Goal: Task Accomplishment & Management: Manage account settings

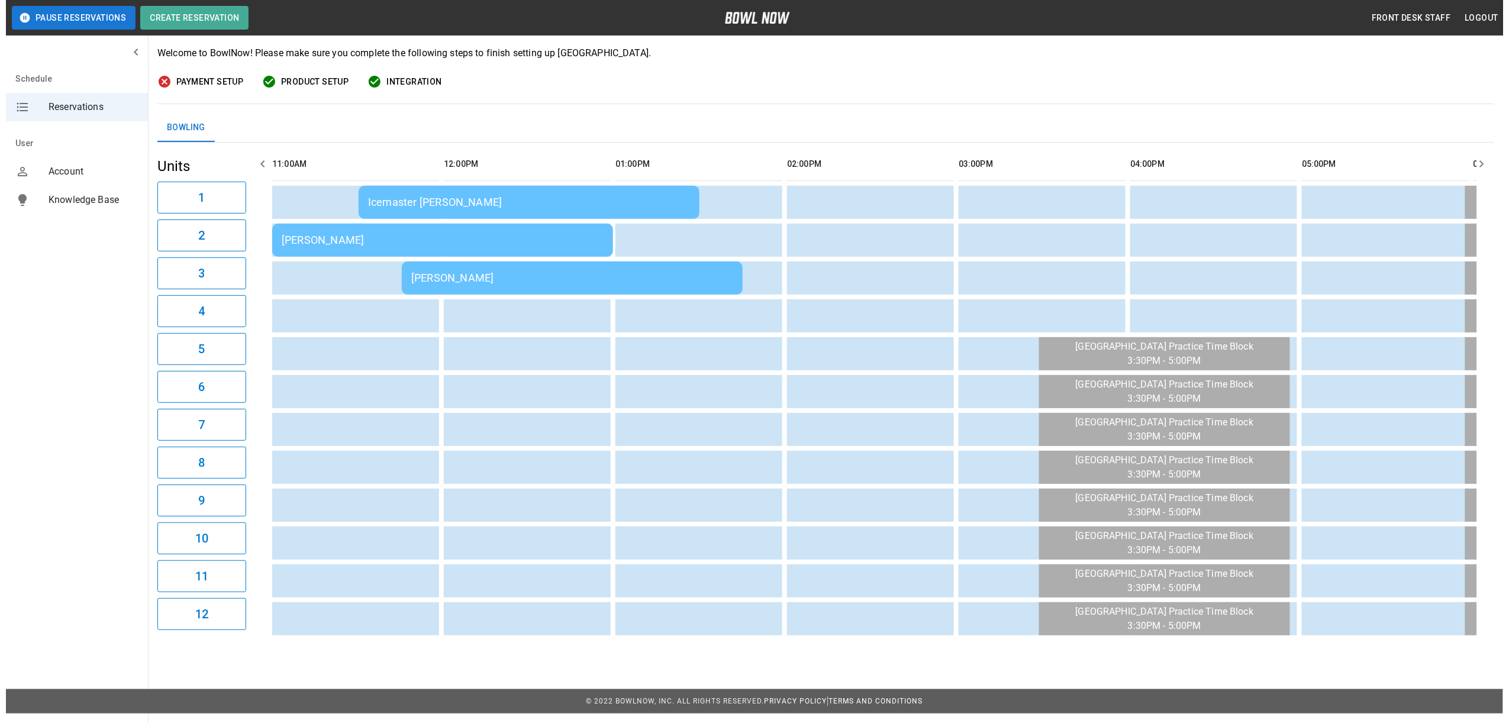
scroll to position [107, 0]
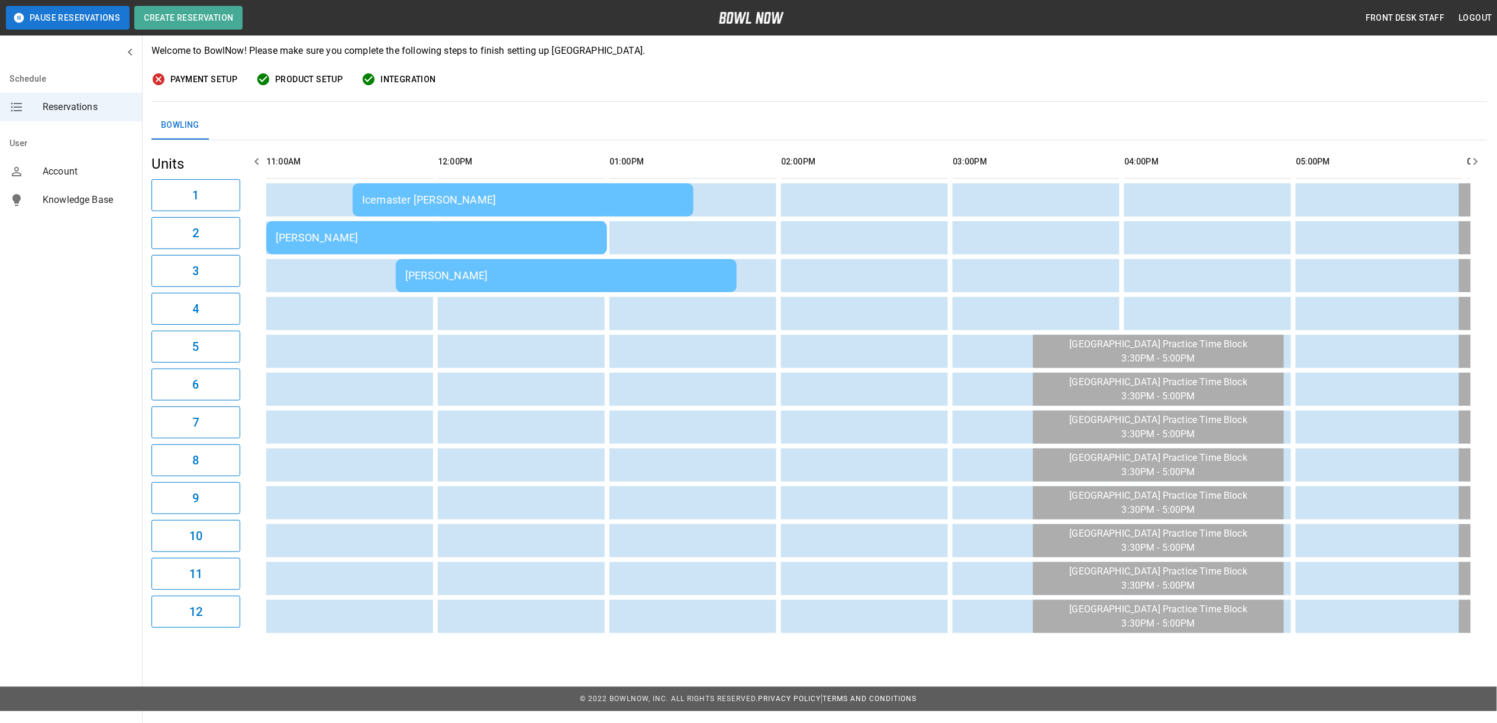
click at [315, 233] on div "[PERSON_NAME]" at bounding box center [437, 237] width 322 height 12
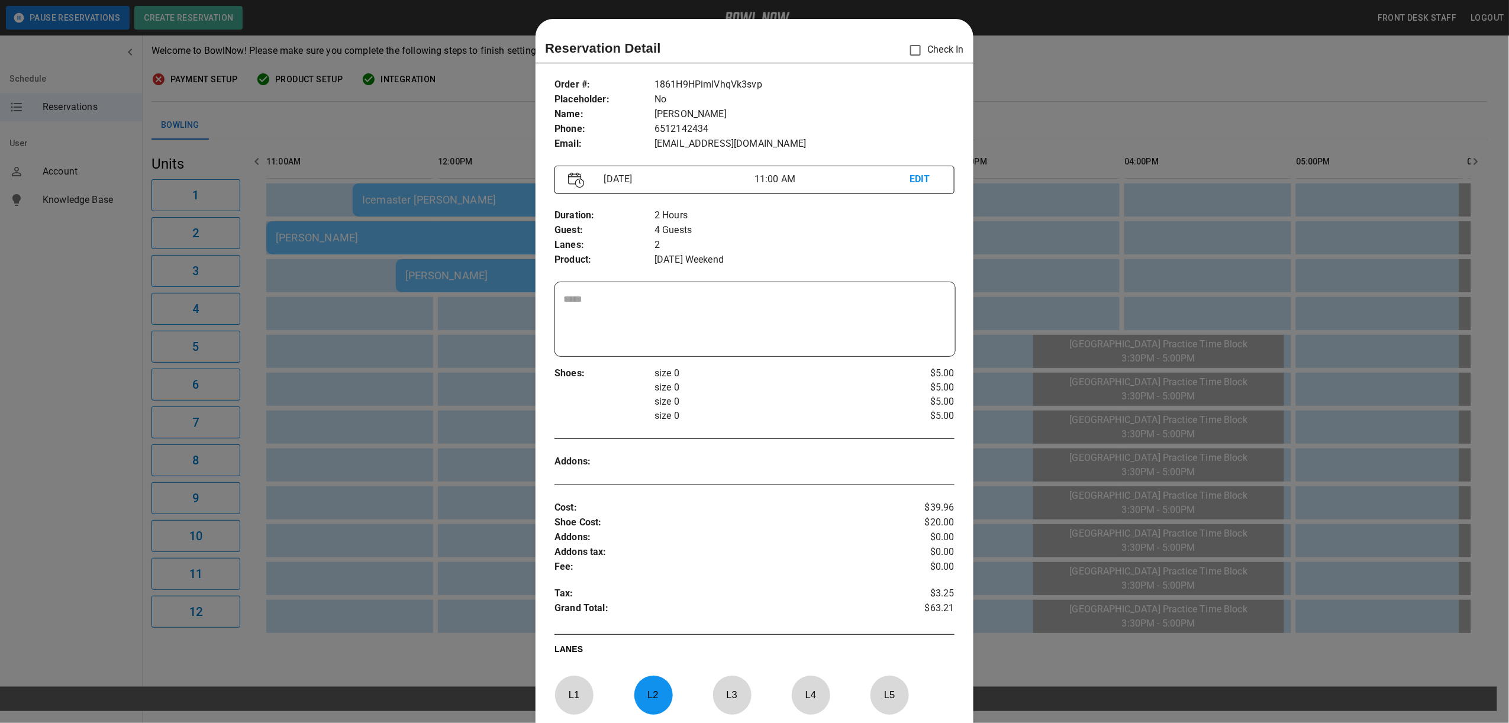
scroll to position [19, 0]
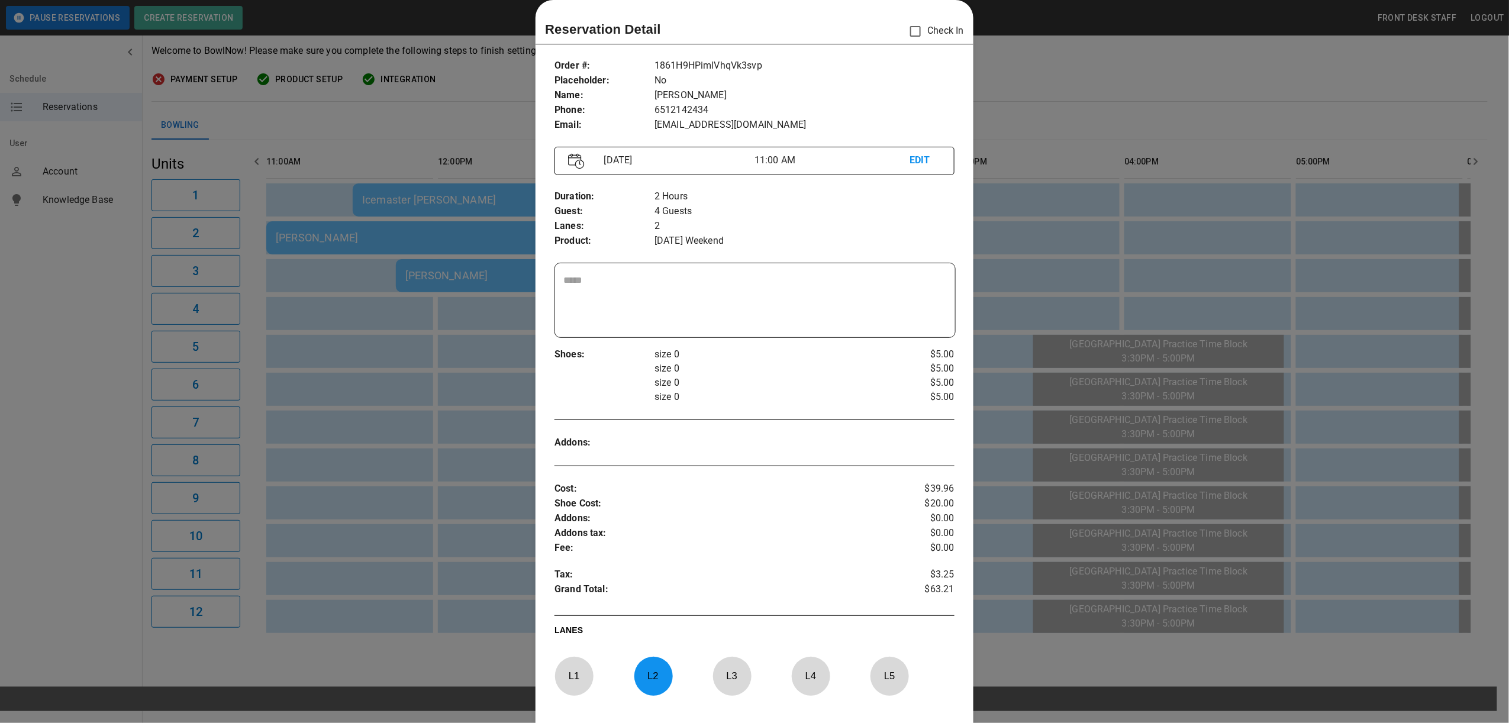
drag, startPoint x: 1111, startPoint y: 82, endPoint x: 1101, endPoint y: 85, distance: 10.7
click at [1111, 82] on div at bounding box center [754, 361] width 1509 height 723
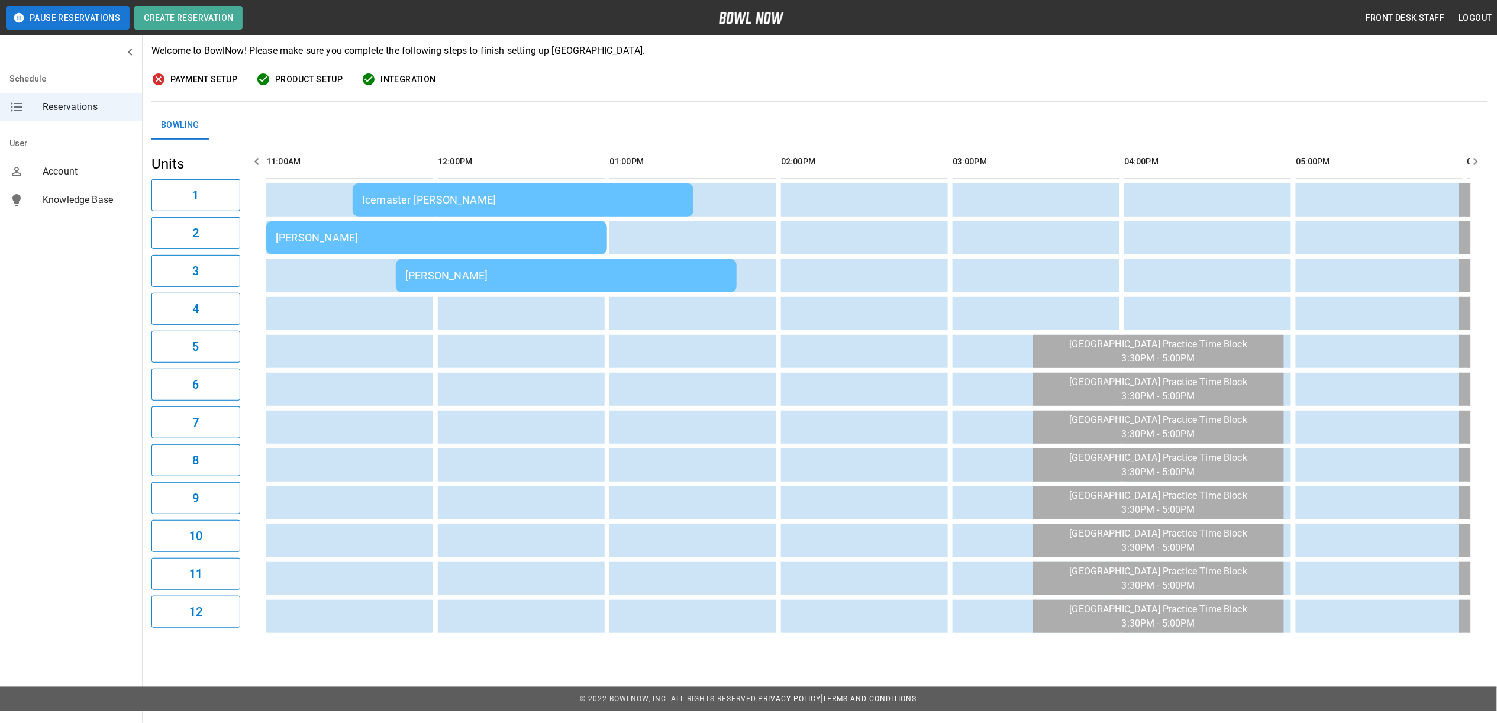
click at [441, 201] on div "Icemaster [PERSON_NAME]" at bounding box center [523, 200] width 322 height 12
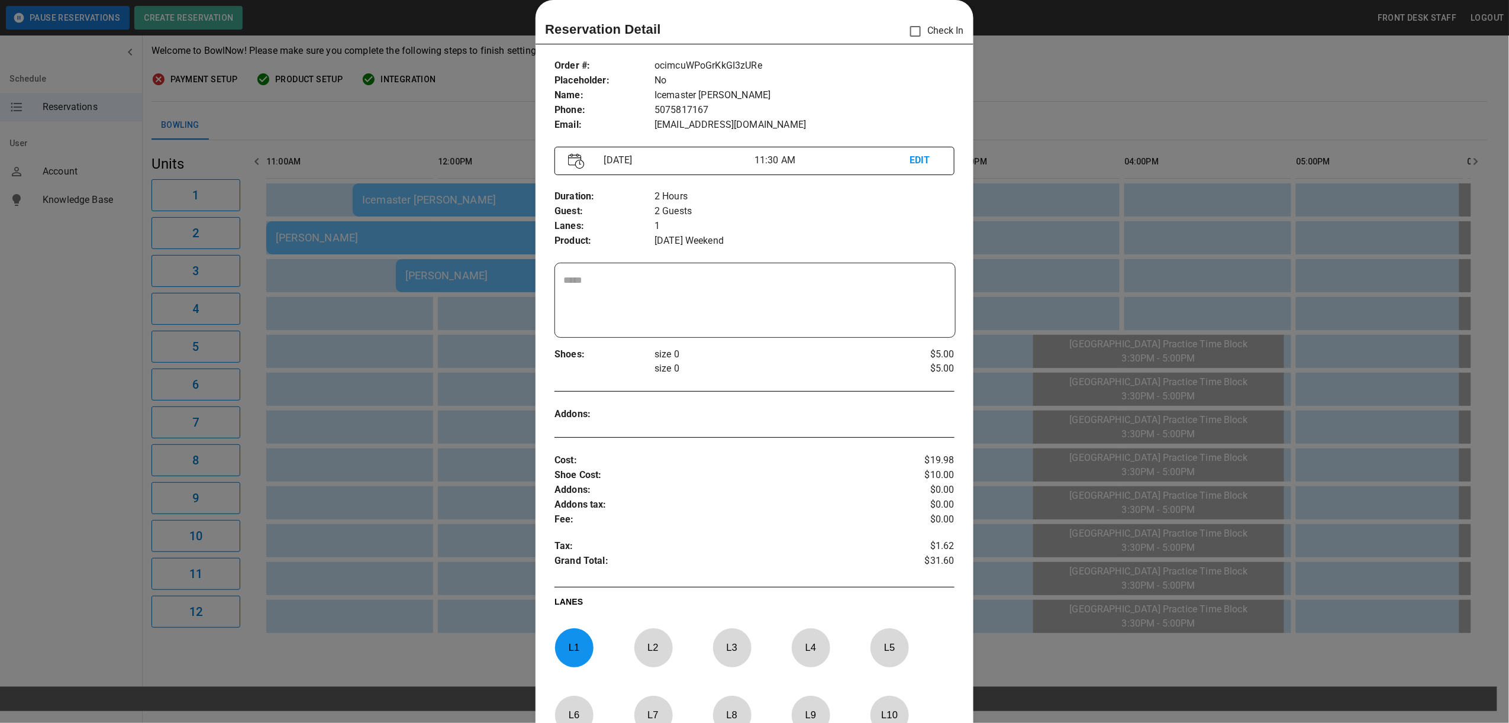
drag, startPoint x: 552, startPoint y: 170, endPoint x: 489, endPoint y: 117, distance: 82.3
click at [489, 117] on div at bounding box center [754, 361] width 1509 height 723
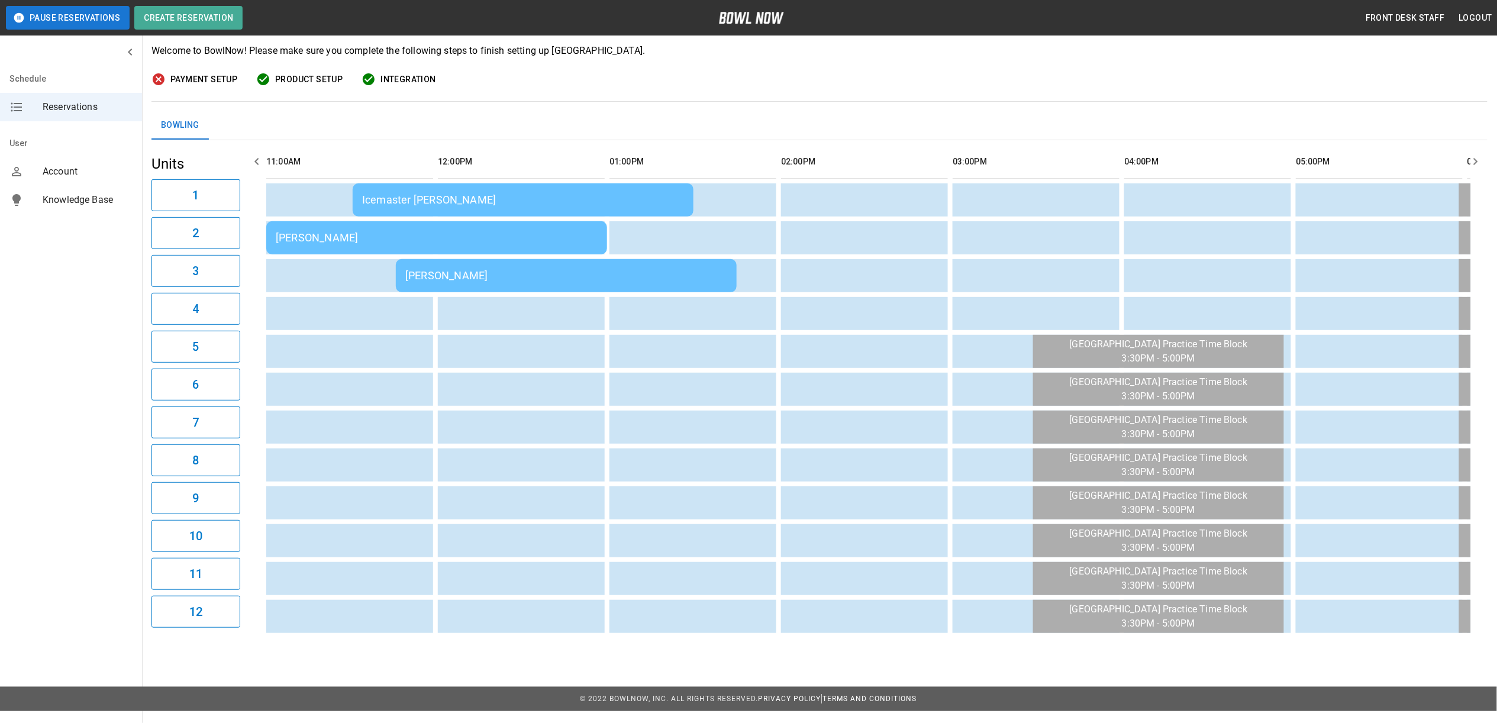
click at [530, 204] on div "Icemaster [PERSON_NAME]" at bounding box center [523, 200] width 322 height 12
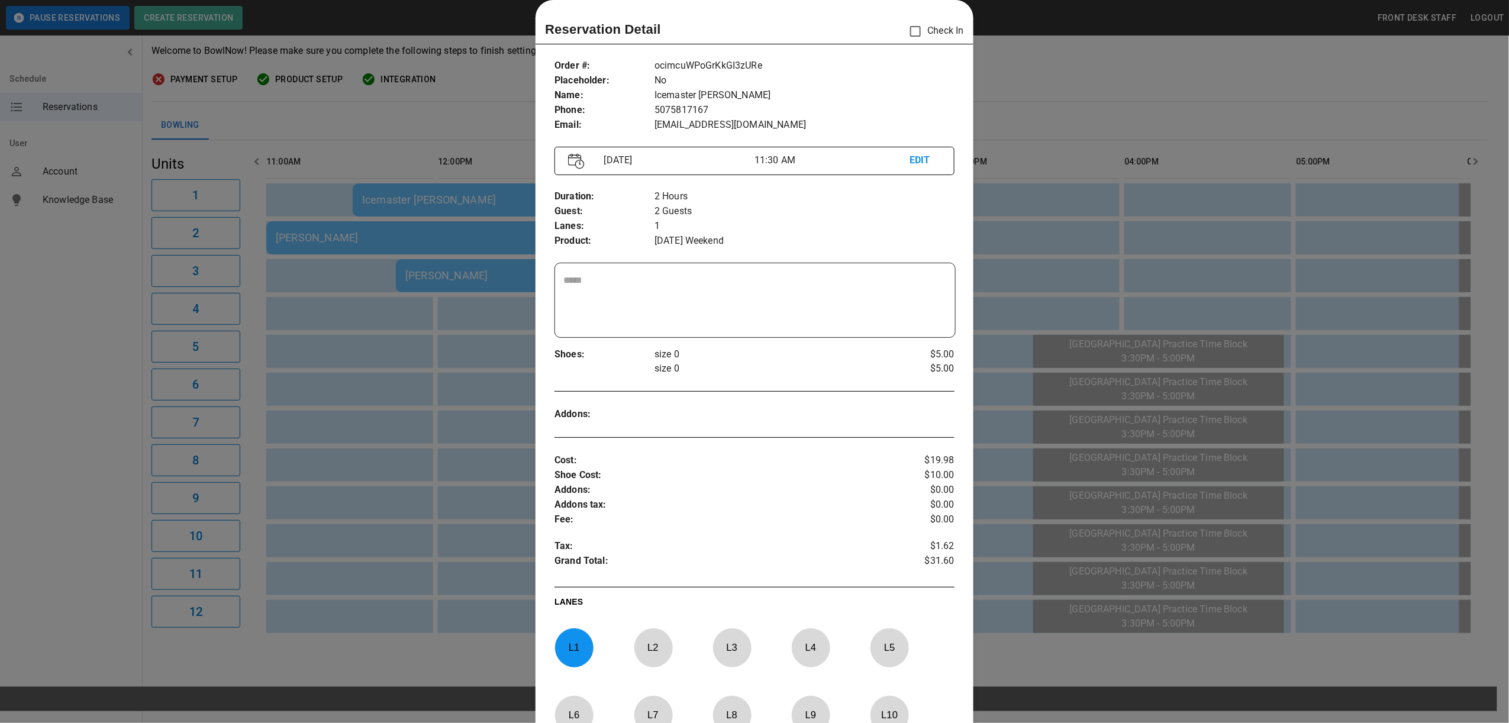
click at [454, 101] on div at bounding box center [754, 361] width 1509 height 723
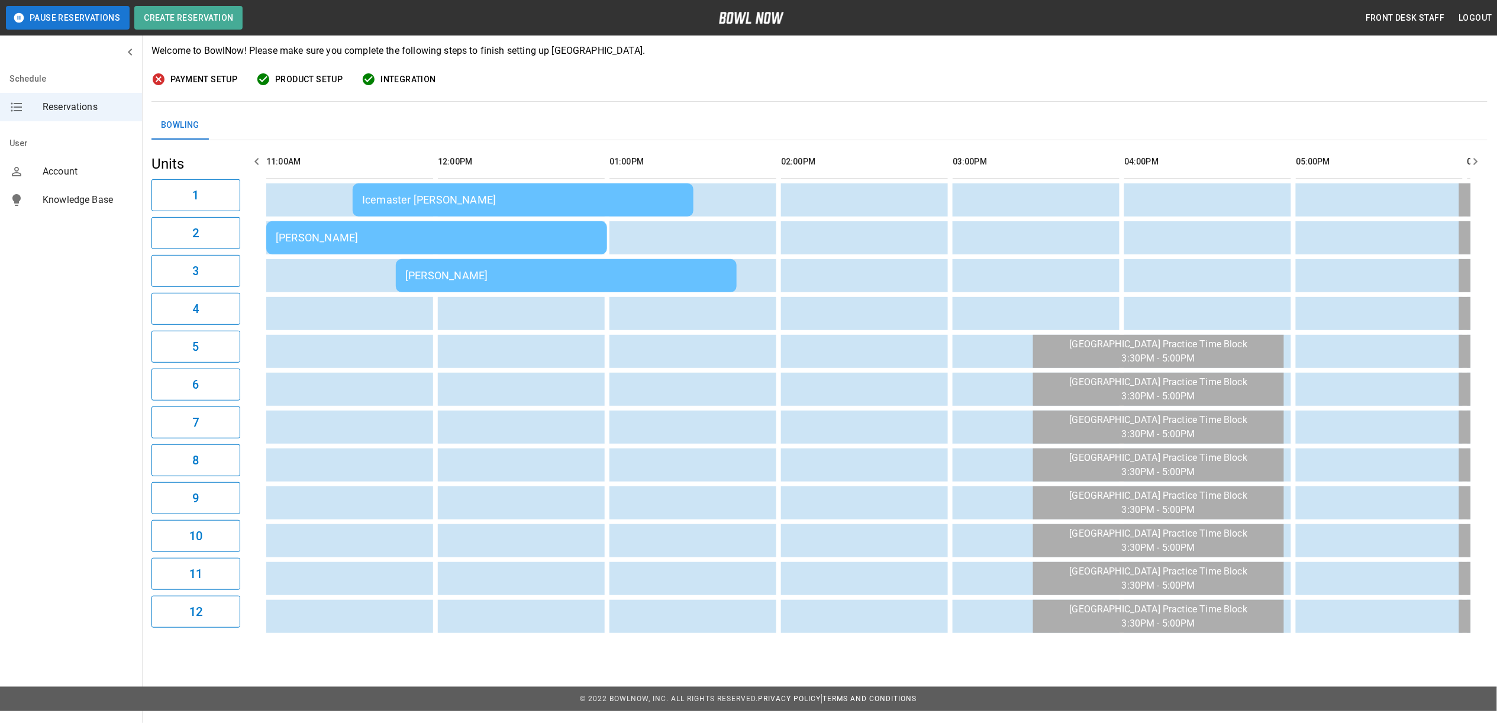
click at [446, 278] on div "[PERSON_NAME]" at bounding box center [566, 275] width 322 height 12
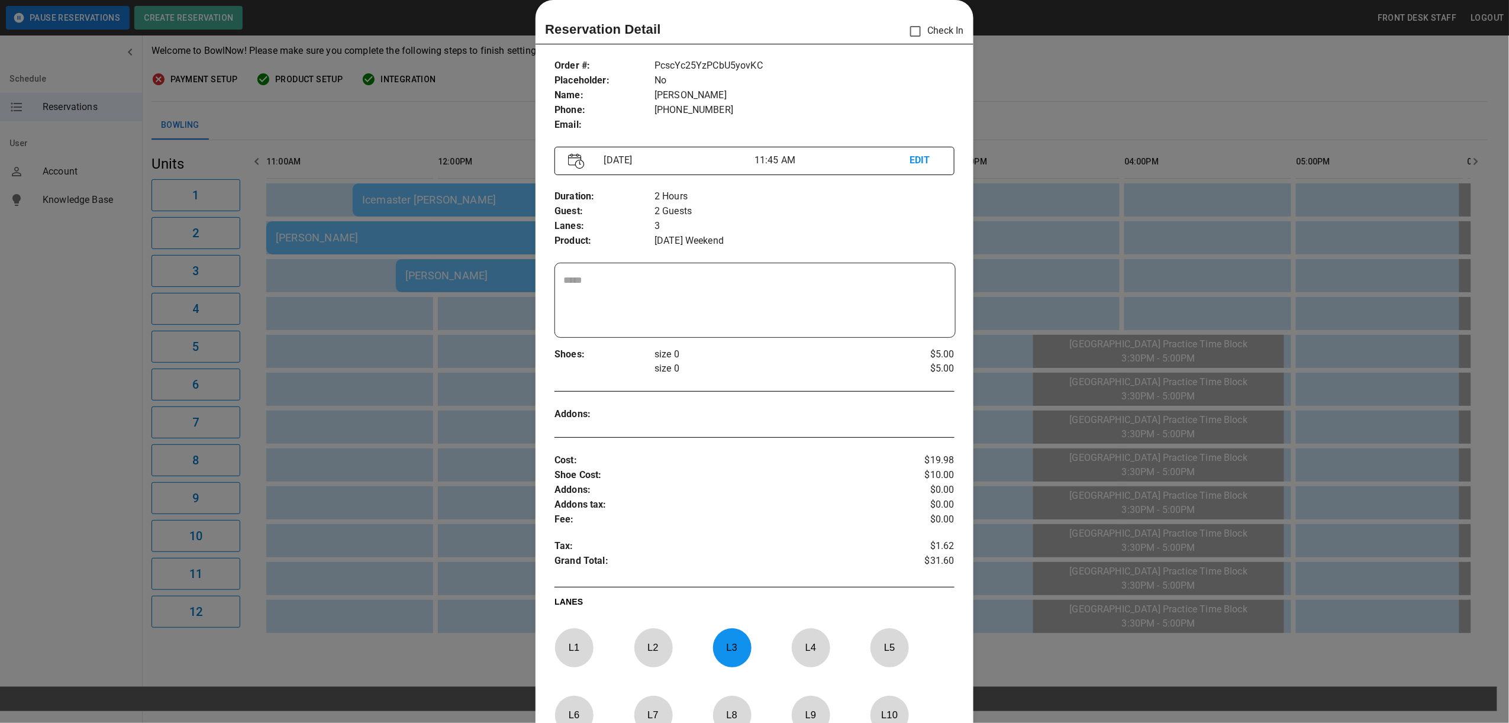
click at [496, 76] on div at bounding box center [754, 361] width 1509 height 723
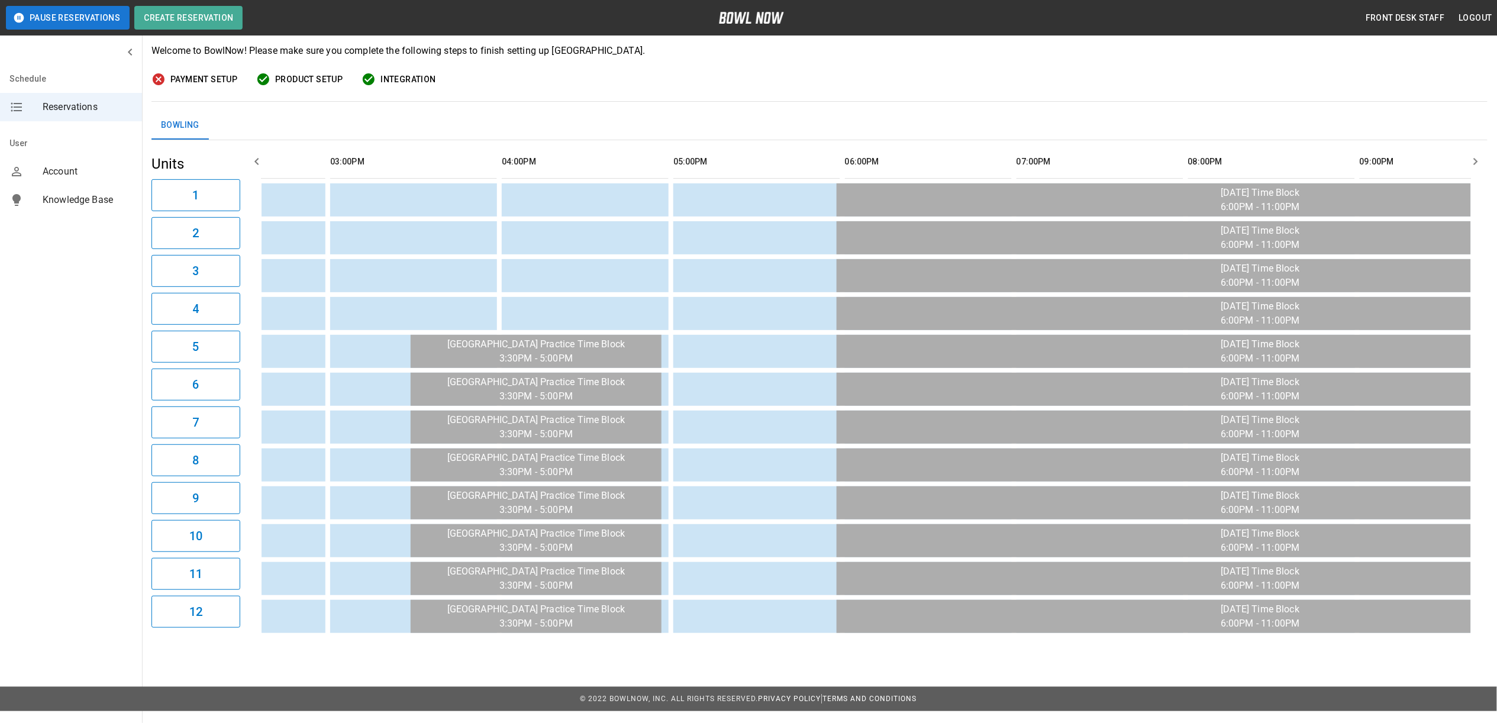
scroll to position [0, 0]
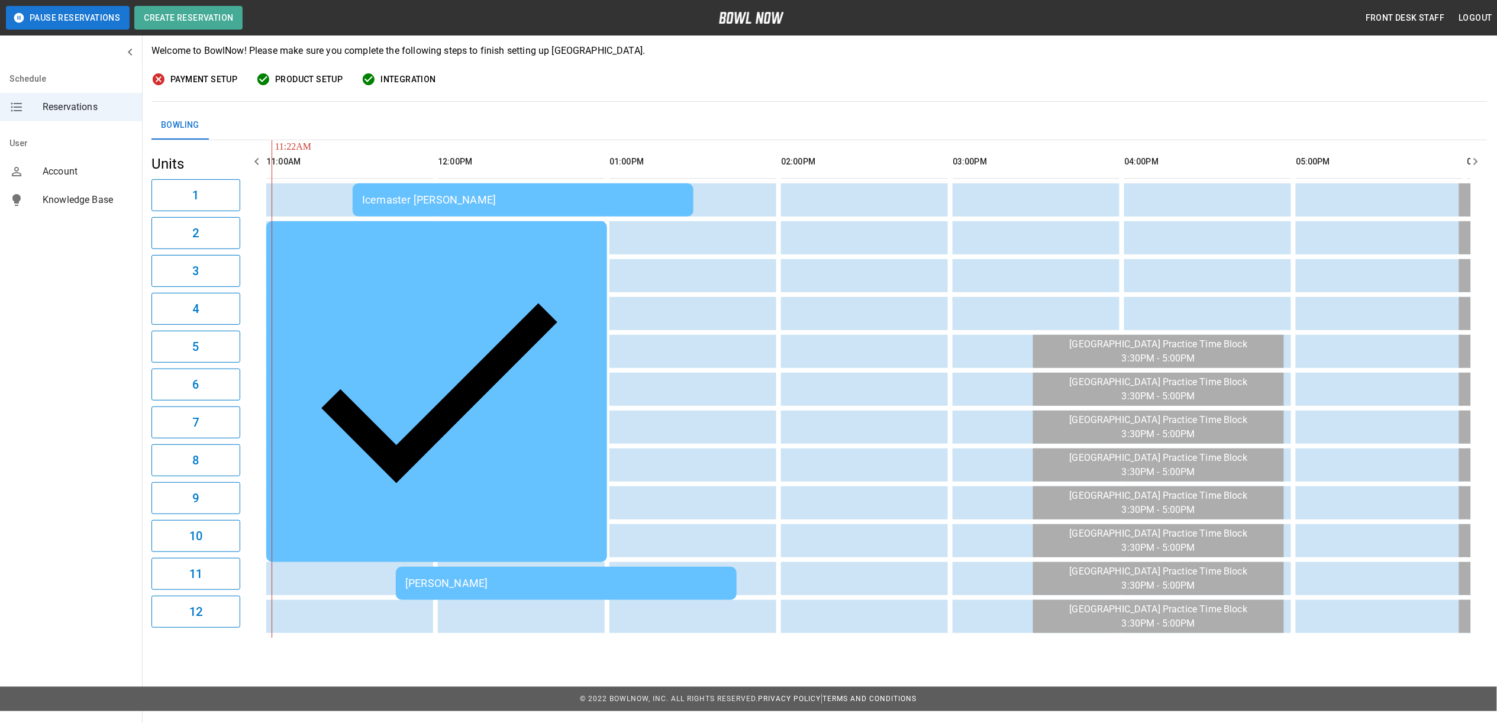
click at [469, 202] on div "Icemaster [PERSON_NAME]" at bounding box center [523, 200] width 322 height 12
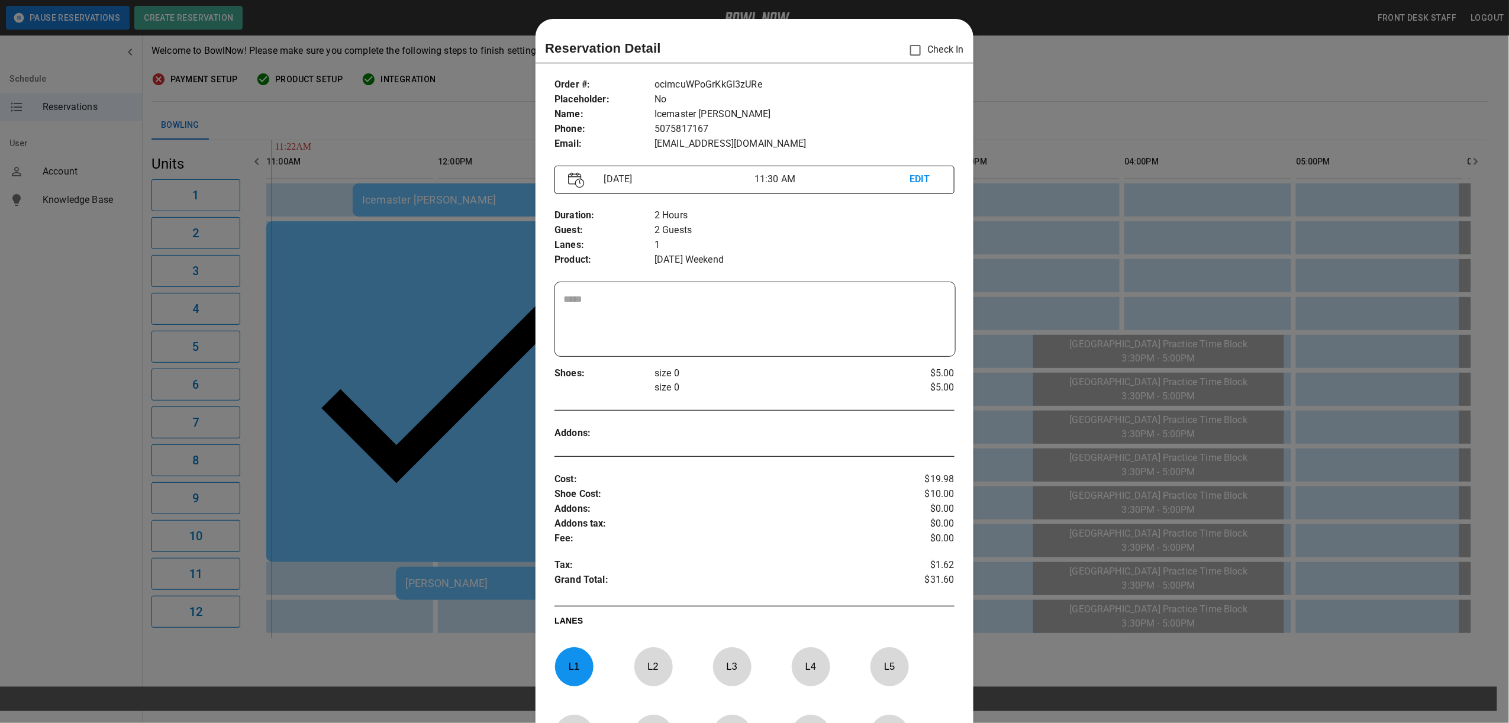
scroll to position [19, 0]
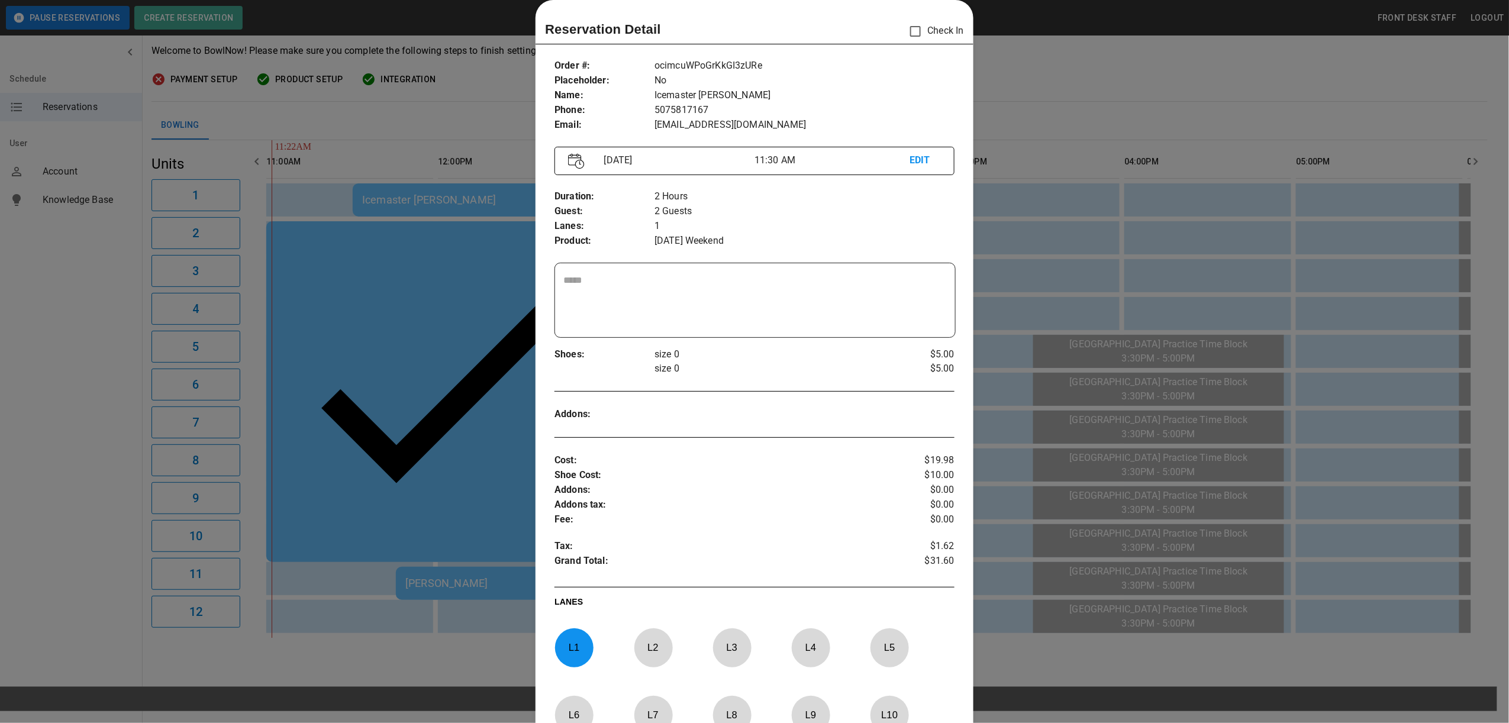
click at [1075, 62] on div at bounding box center [754, 361] width 1509 height 723
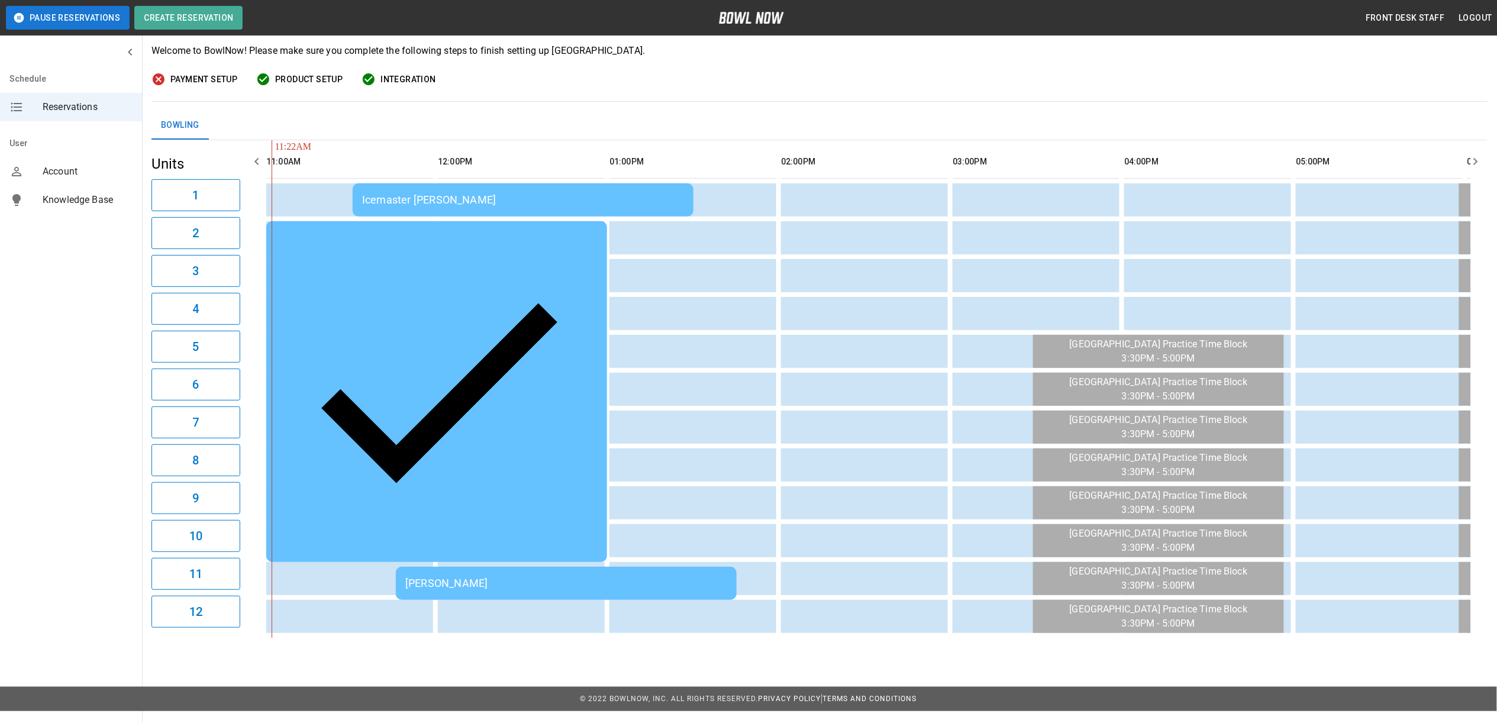
click at [439, 185] on td "Icemaster [PERSON_NAME]" at bounding box center [523, 199] width 341 height 33
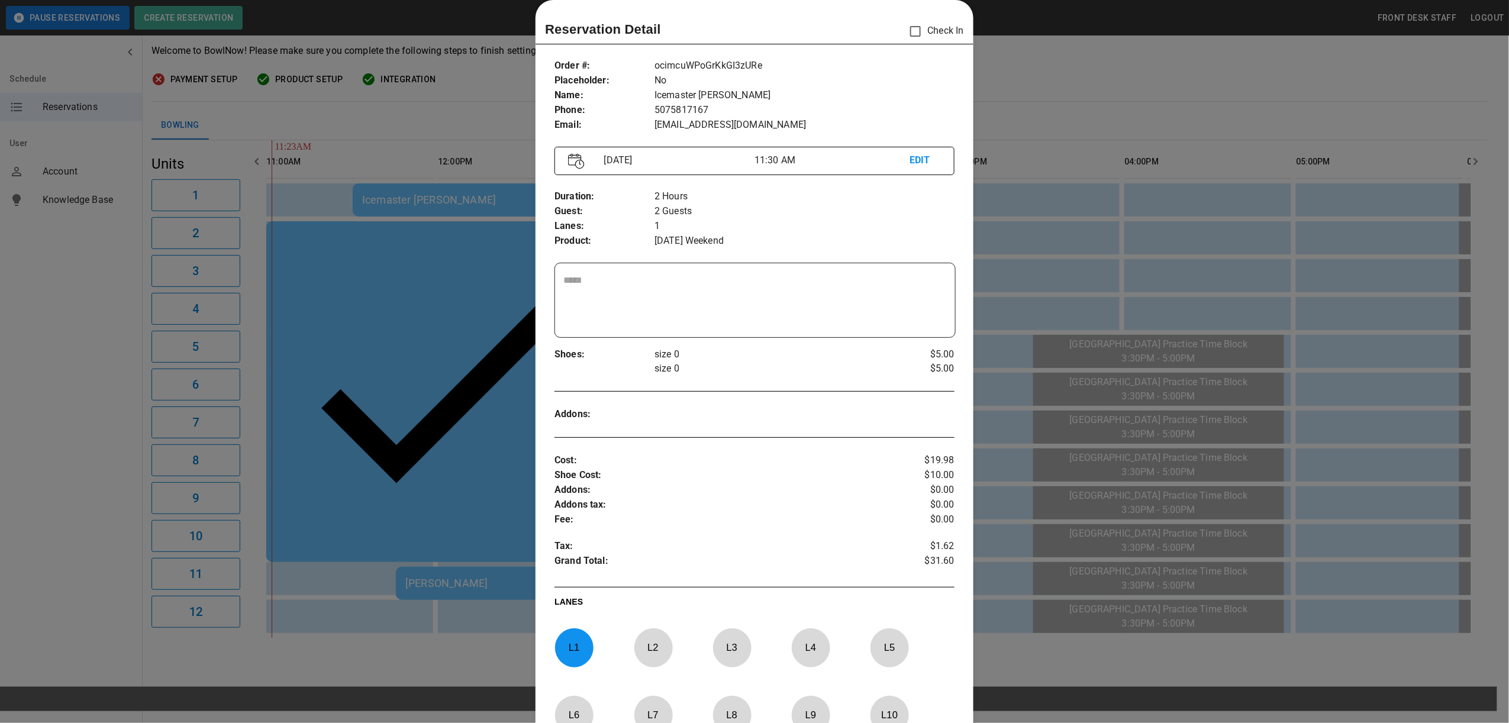
click at [928, 32] on p "Check In" at bounding box center [933, 31] width 61 height 25
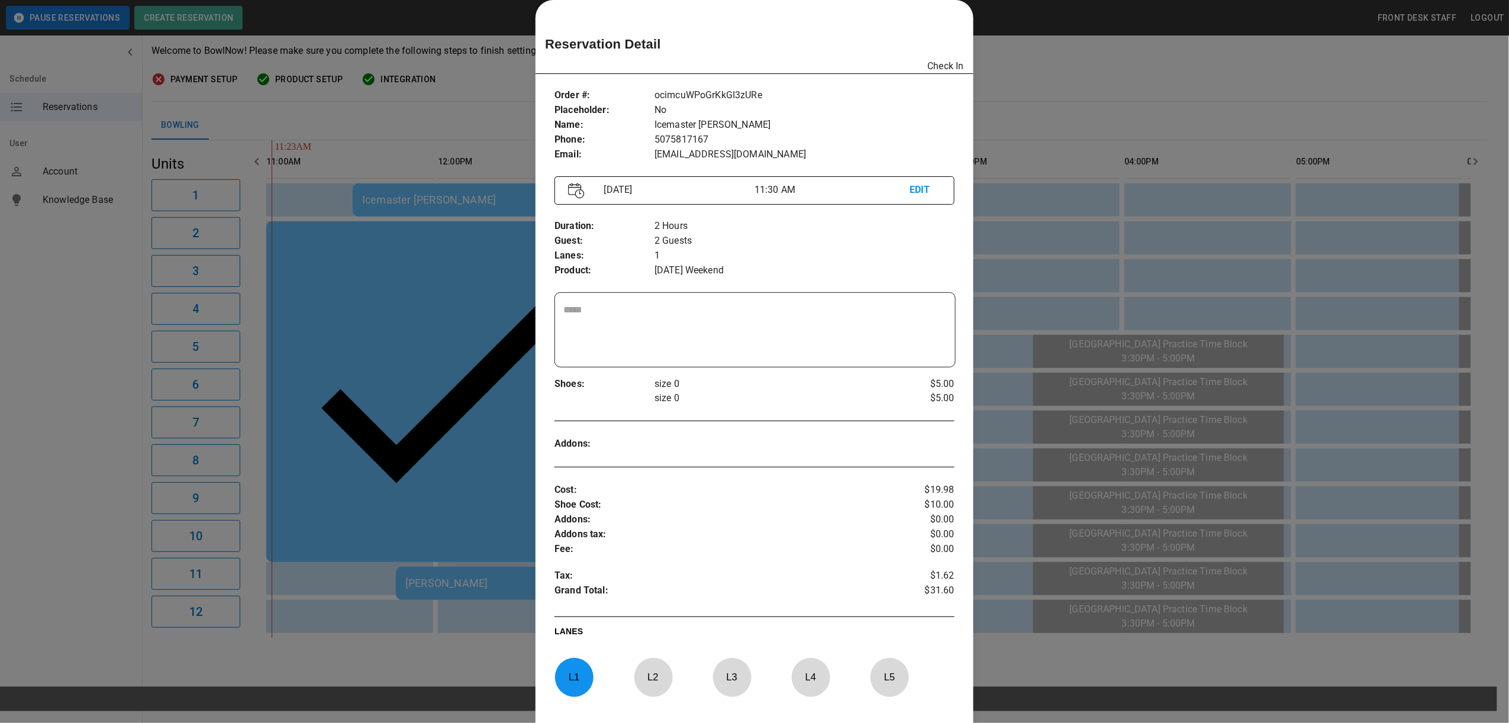
click at [1144, 98] on div at bounding box center [754, 361] width 1509 height 723
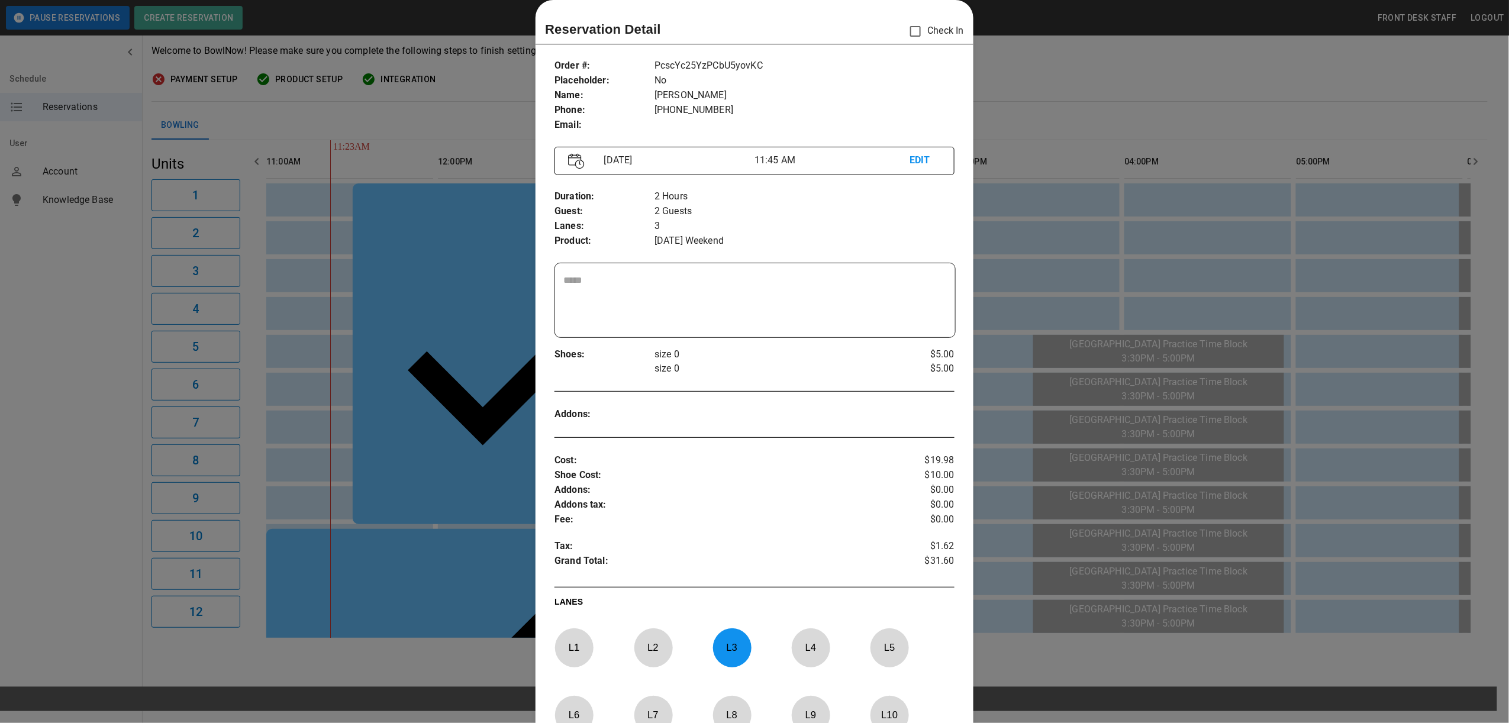
click at [1111, 52] on div at bounding box center [754, 361] width 1509 height 723
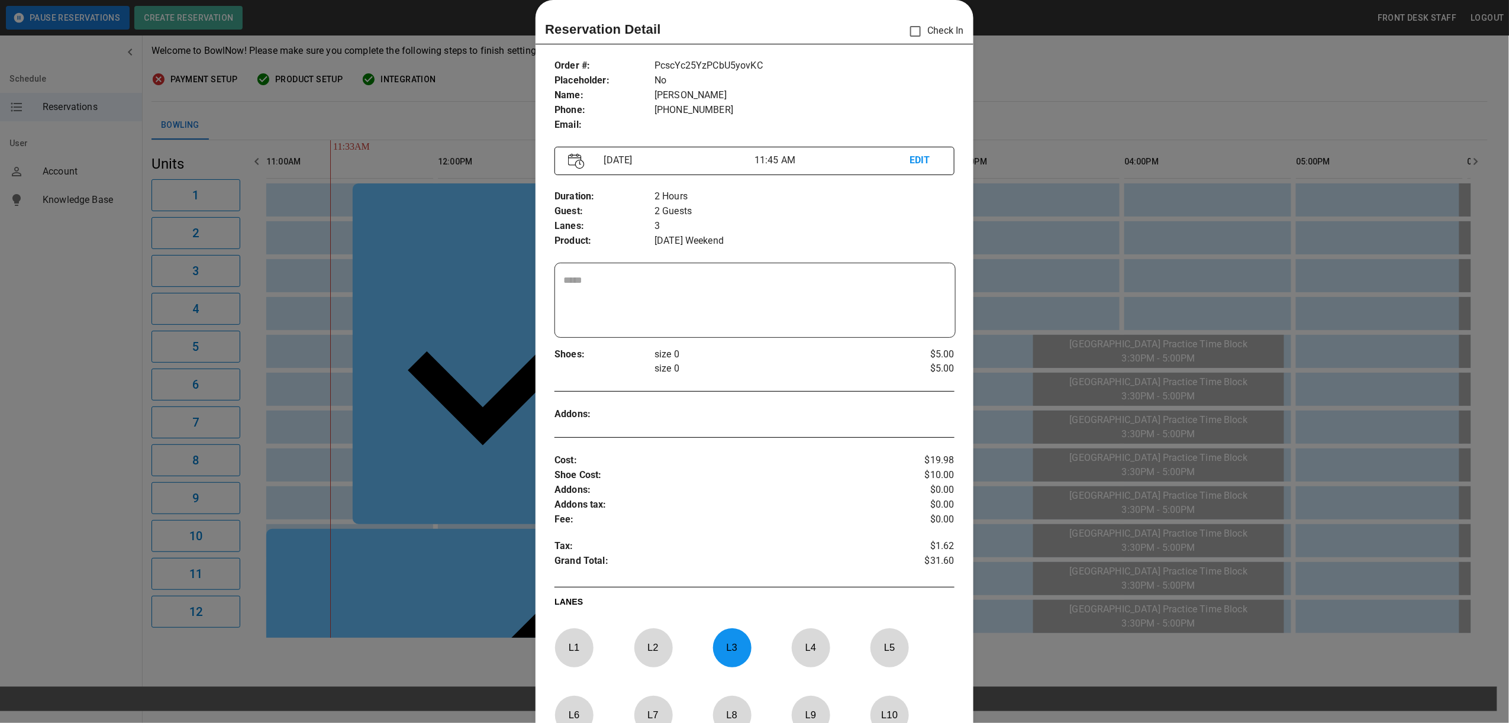
drag, startPoint x: 1065, startPoint y: 44, endPoint x: 1059, endPoint y: 47, distance: 6.9
click at [1065, 44] on div at bounding box center [754, 361] width 1509 height 723
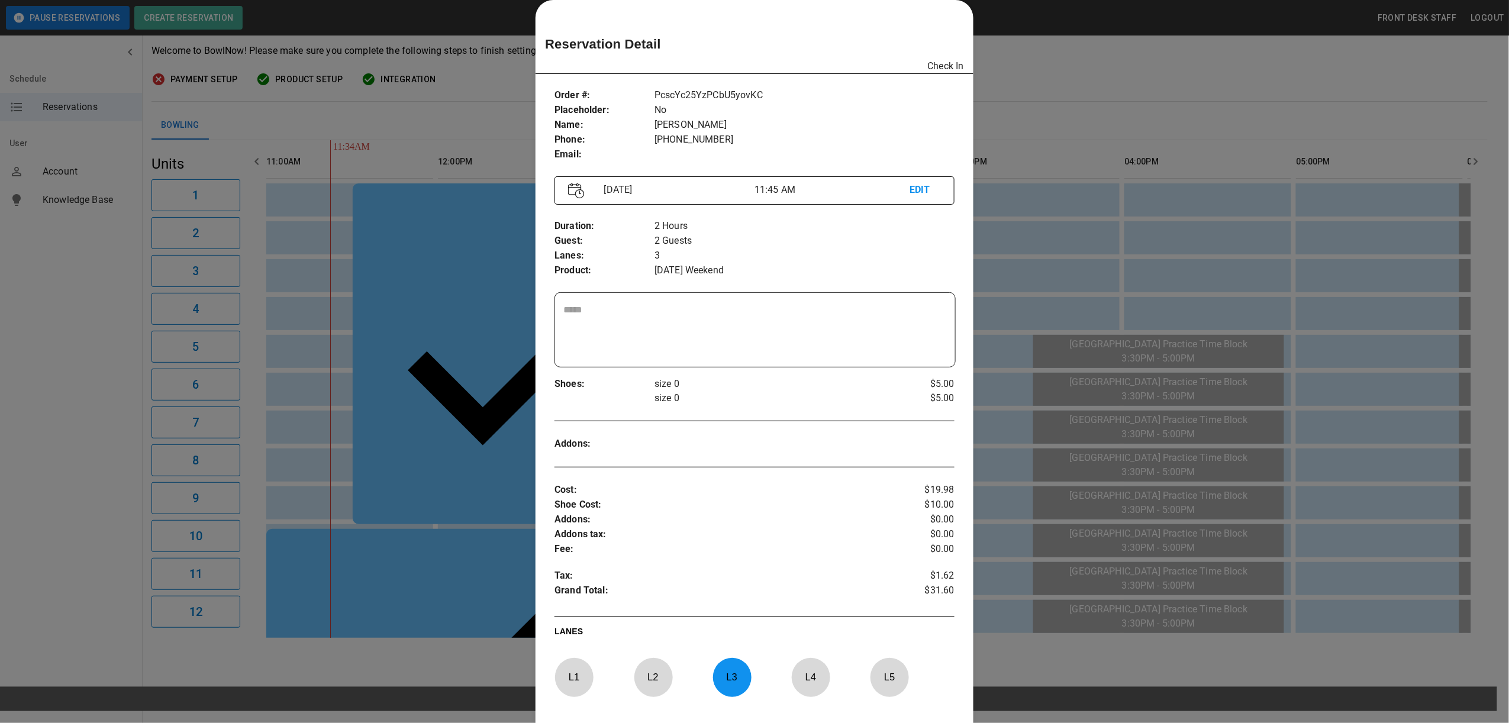
drag, startPoint x: 1042, startPoint y: 50, endPoint x: 1056, endPoint y: 153, distance: 103.9
click at [1043, 50] on div at bounding box center [754, 361] width 1509 height 723
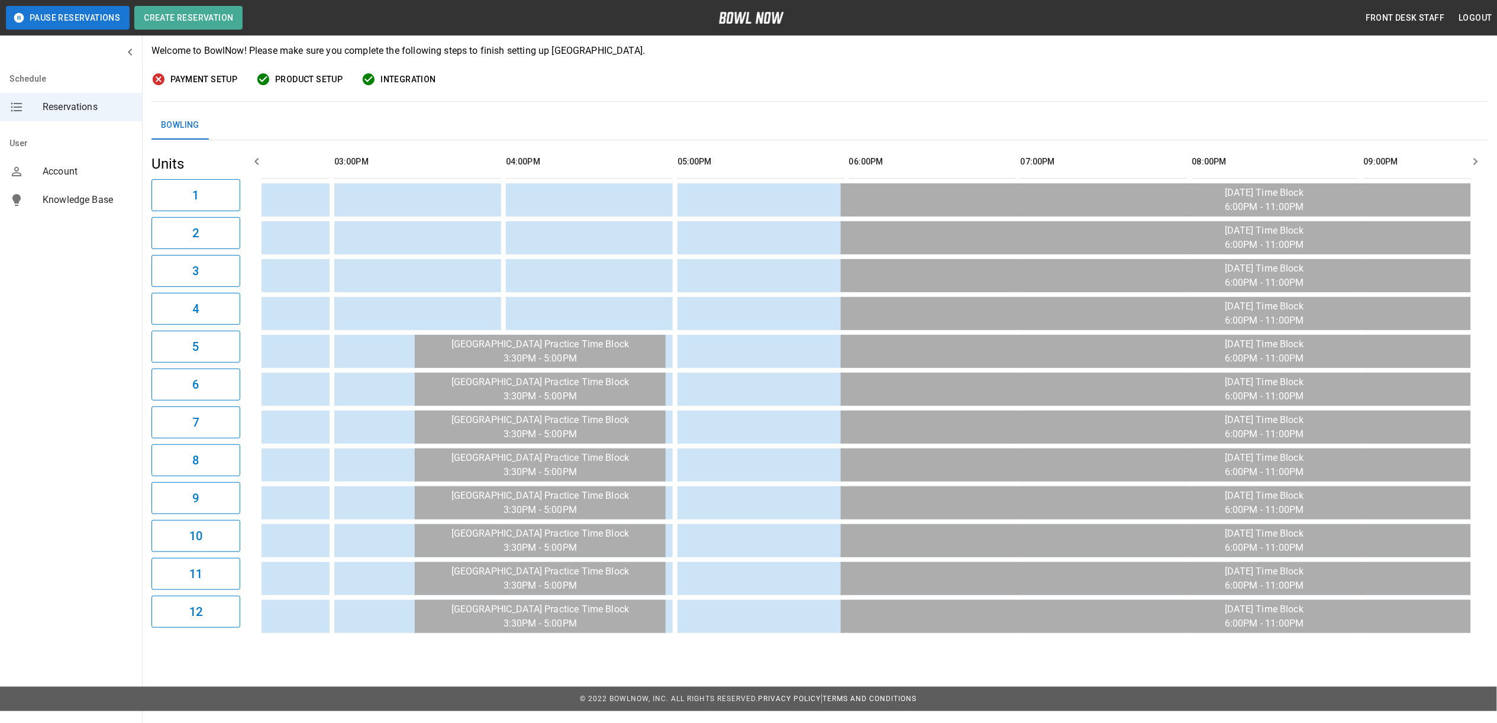
scroll to position [0, 0]
